Goal: Transaction & Acquisition: Purchase product/service

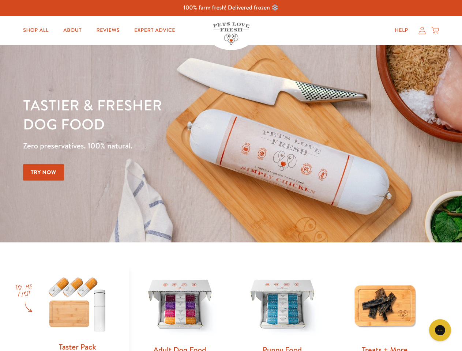
click at [231, 176] on div "Tastier & fresher dog food Zero preservatives. 100% natural. Try Now" at bounding box center [161, 143] width 277 height 97
click at [440, 330] on icon "Gorgias live chat" at bounding box center [439, 330] width 7 height 7
